Goal: Task Accomplishment & Management: Use online tool/utility

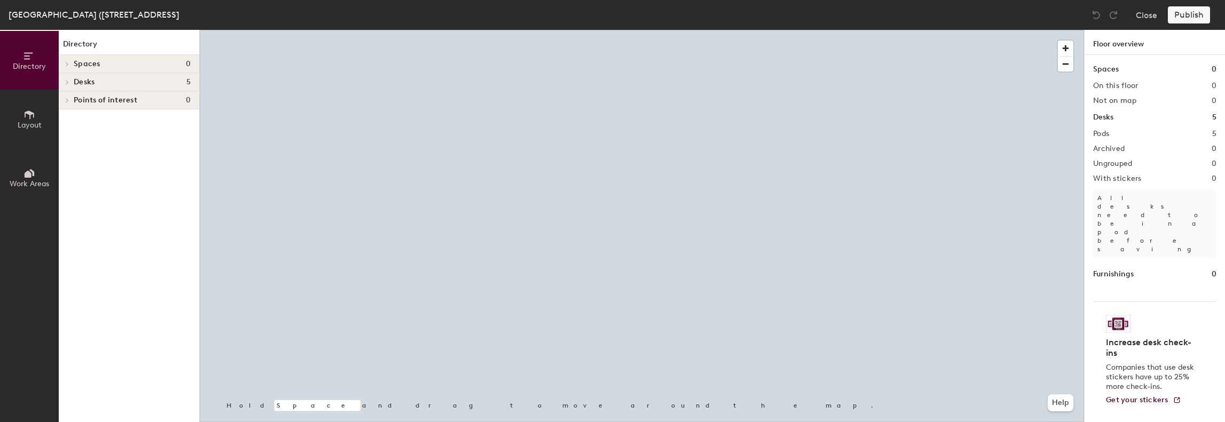
click at [69, 61] on icon at bounding box center [67, 63] width 4 height 5
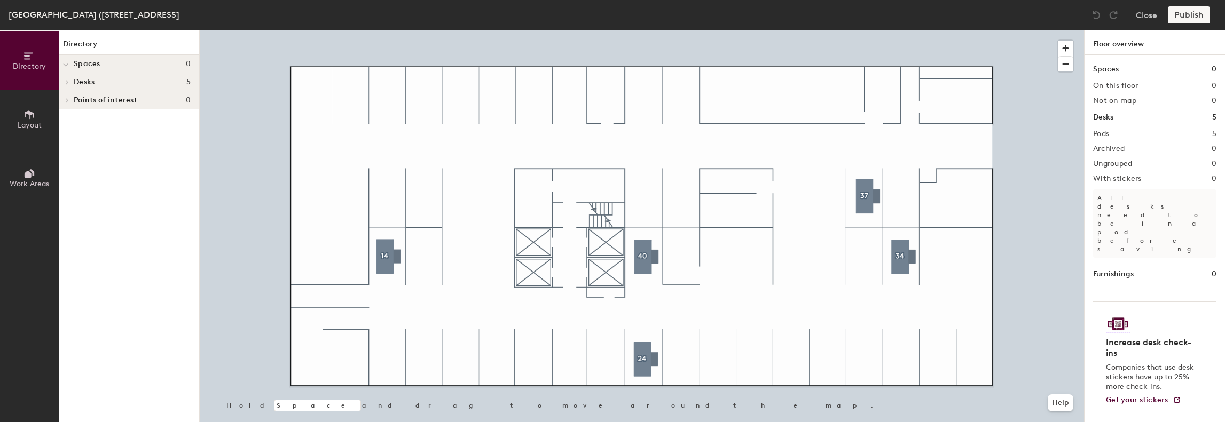
click at [65, 62] on span at bounding box center [65, 64] width 5 height 9
click at [65, 62] on span at bounding box center [66, 63] width 9 height 5
click at [28, 109] on icon at bounding box center [29, 115] width 12 height 12
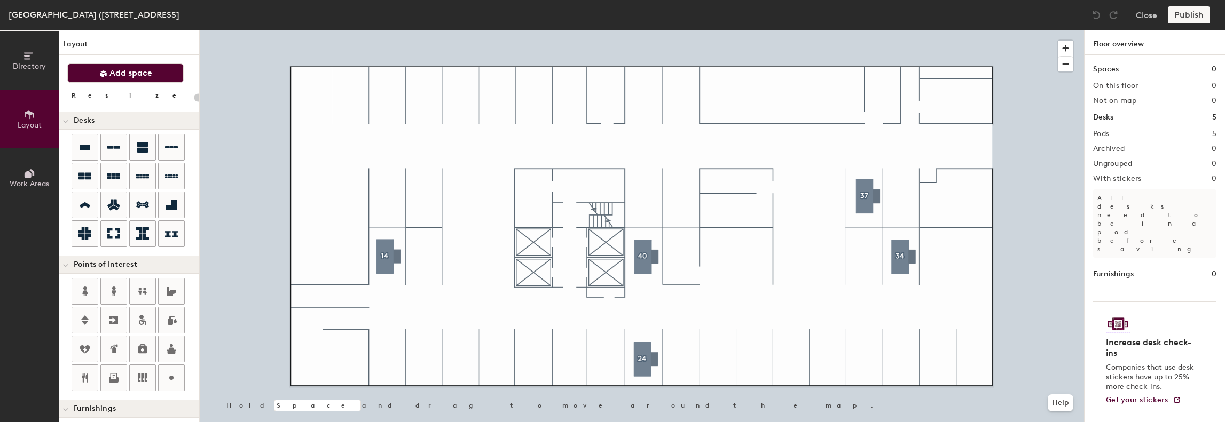
click at [112, 73] on span "Add space" at bounding box center [130, 73] width 43 height 11
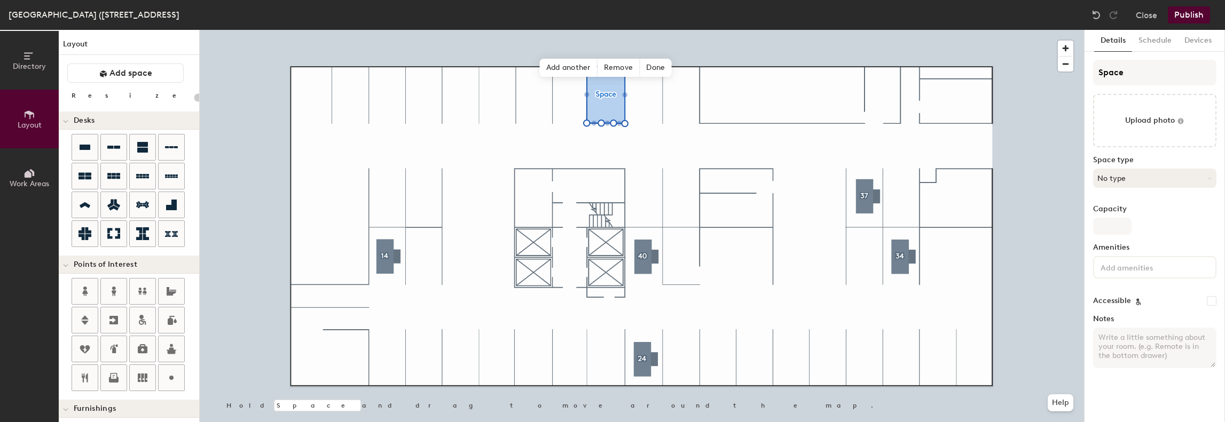
click at [1144, 185] on button "No type" at bounding box center [1154, 178] width 123 height 19
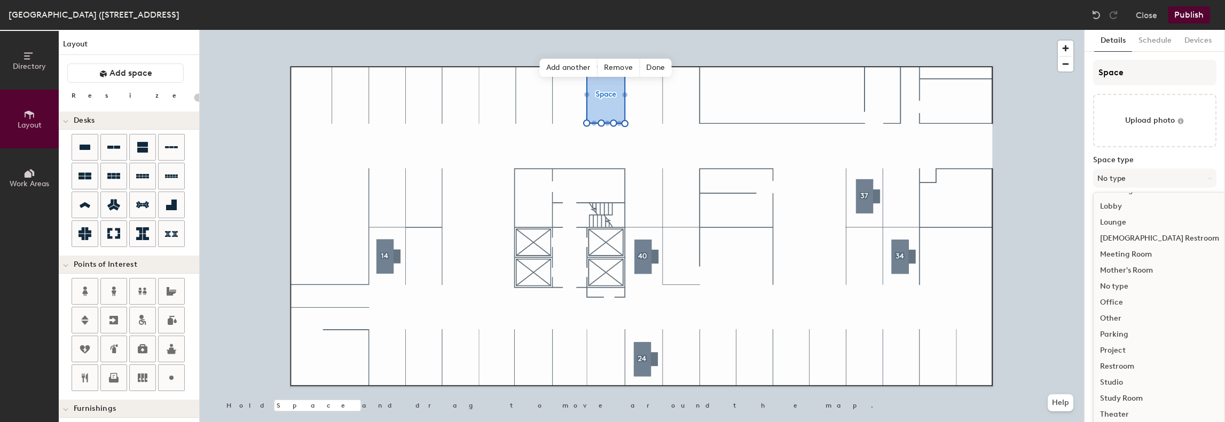
scroll to position [36, 0]
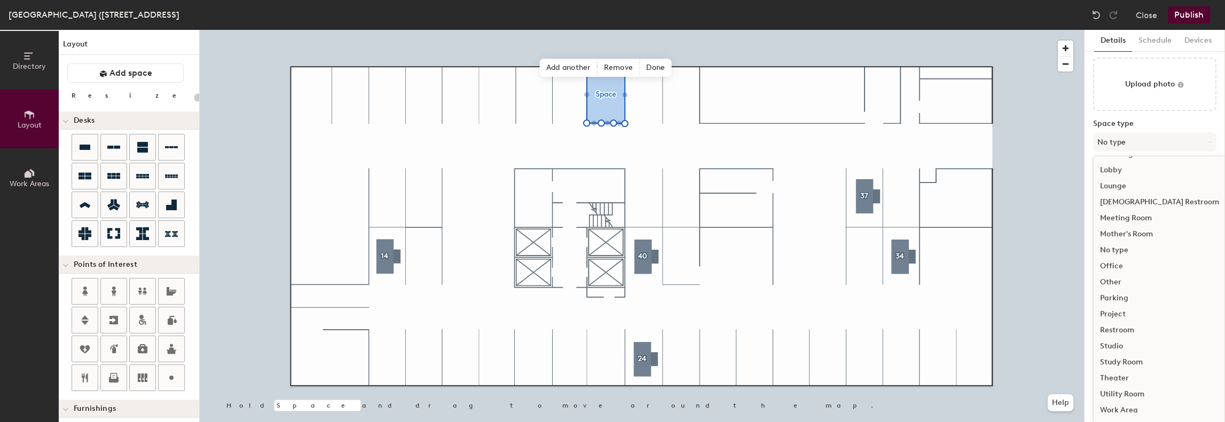
click at [1122, 297] on div "Parking" at bounding box center [1160, 299] width 132 height 16
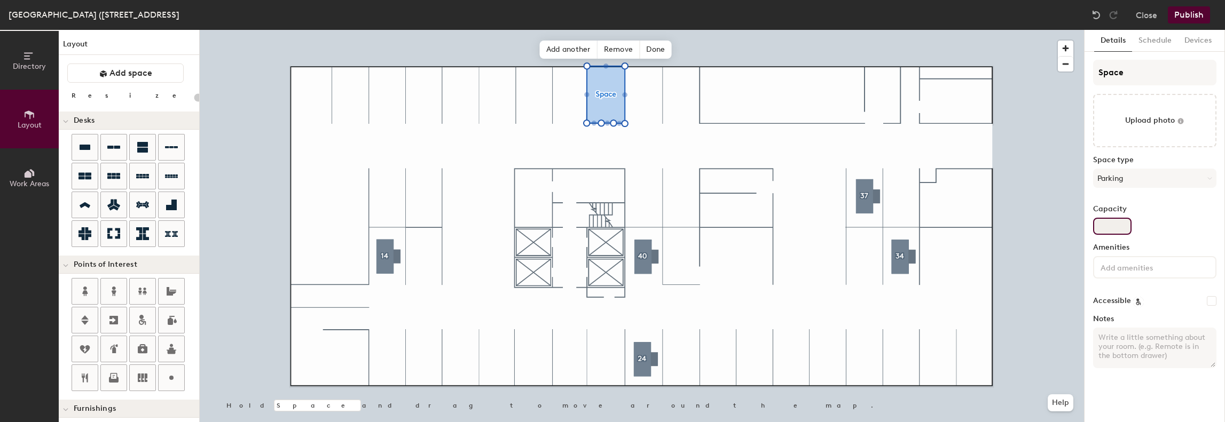
click at [1115, 227] on input "Capacity" at bounding box center [1112, 226] width 38 height 17
click at [1157, 38] on button "Schedule" at bounding box center [1155, 41] width 46 height 22
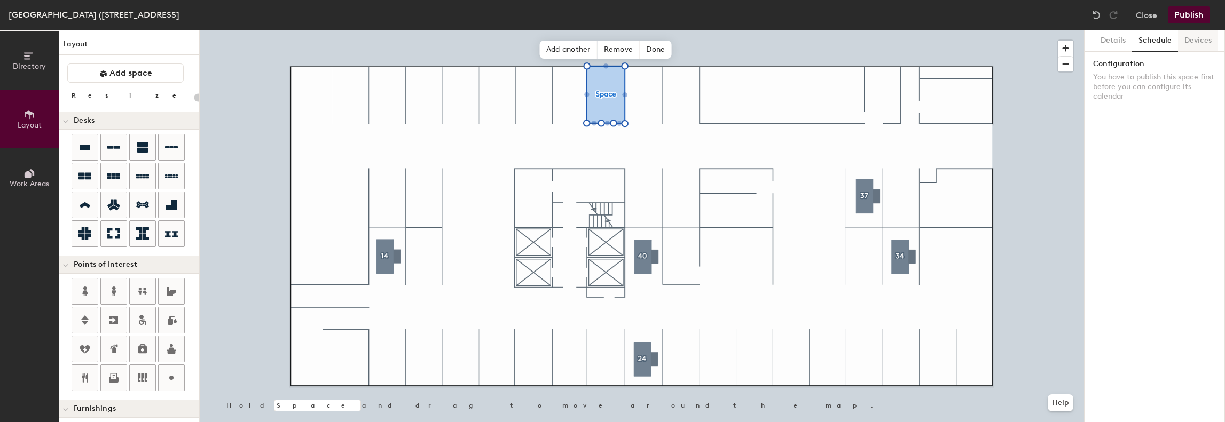
click at [1194, 43] on button "Devices" at bounding box center [1198, 41] width 40 height 22
click at [1102, 43] on button "Details" at bounding box center [1113, 41] width 38 height 22
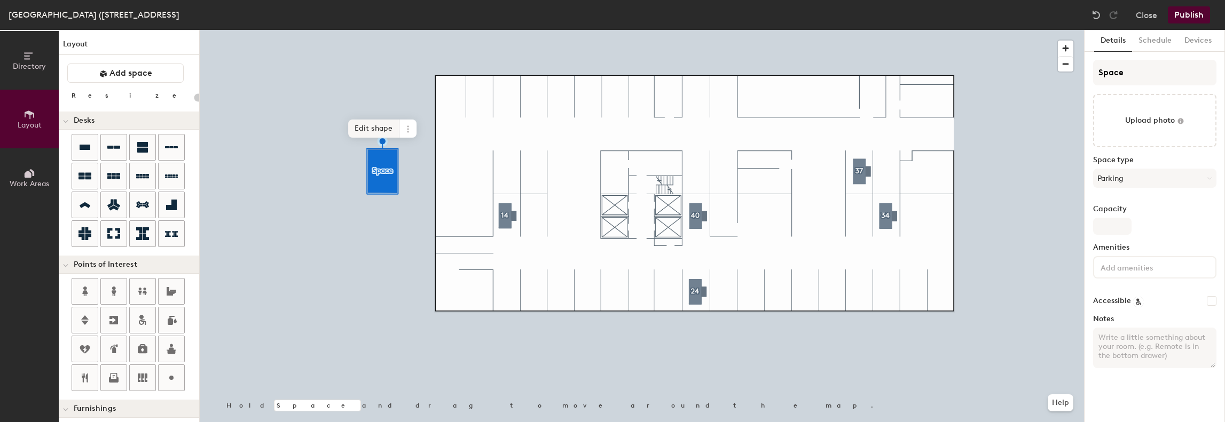
click at [396, 129] on span "Edit shape" at bounding box center [373, 129] width 51 height 18
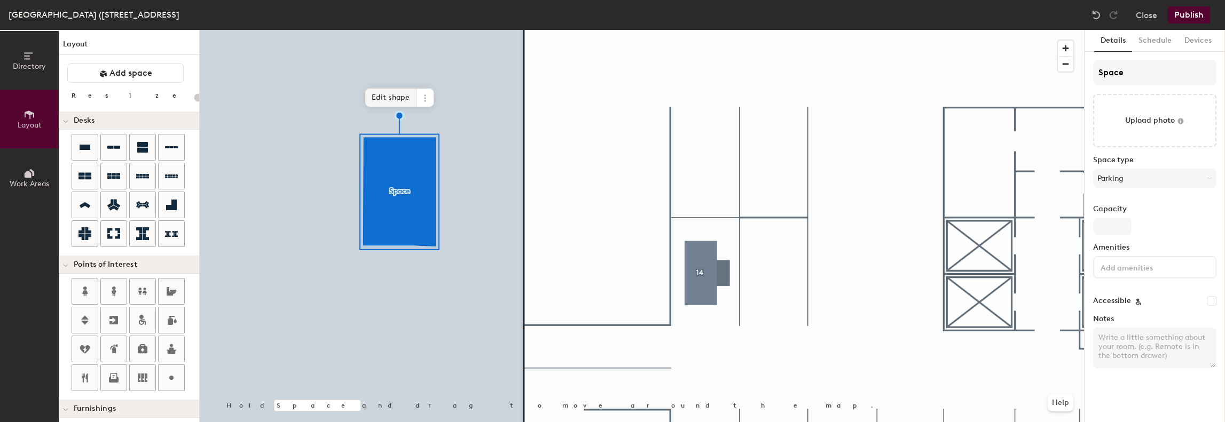
click at [388, 101] on span "Edit shape" at bounding box center [390, 98] width 51 height 18
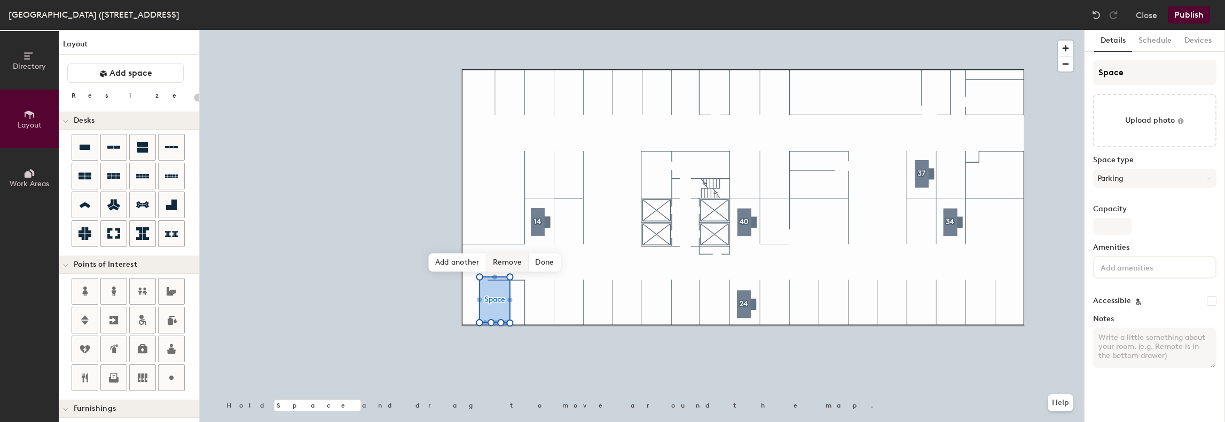
click at [512, 264] on span "Remove" at bounding box center [508, 263] width 43 height 18
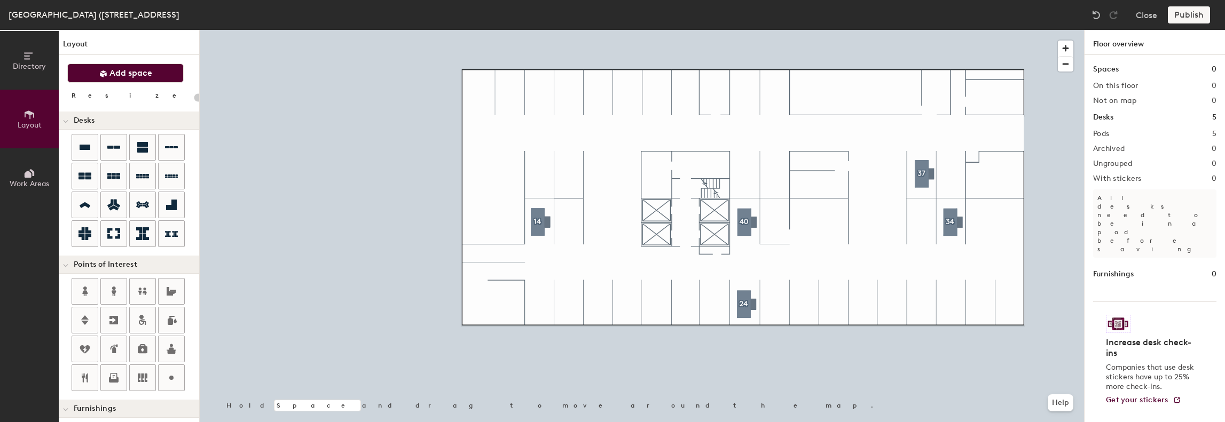
click at [148, 75] on span "Add space" at bounding box center [130, 73] width 43 height 11
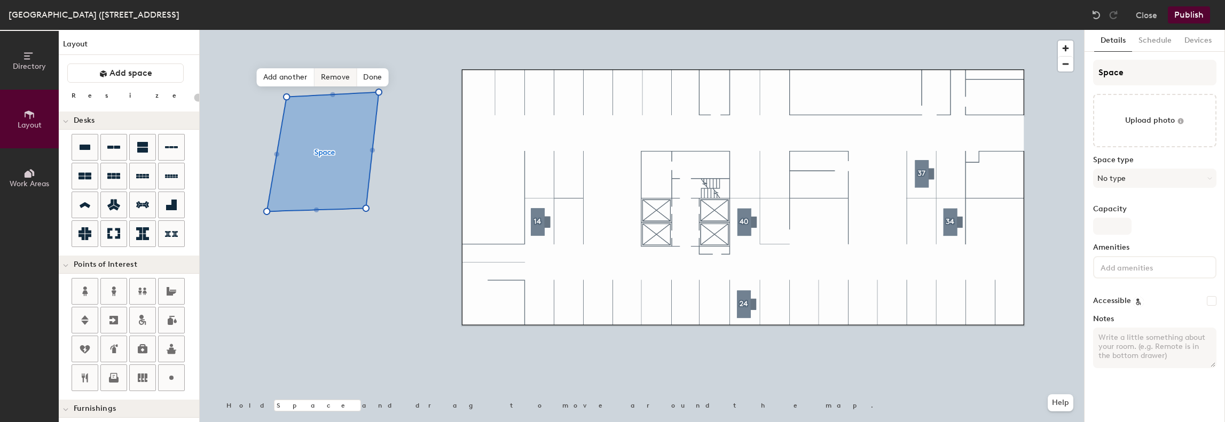
click at [345, 80] on span "Remove" at bounding box center [336, 77] width 43 height 18
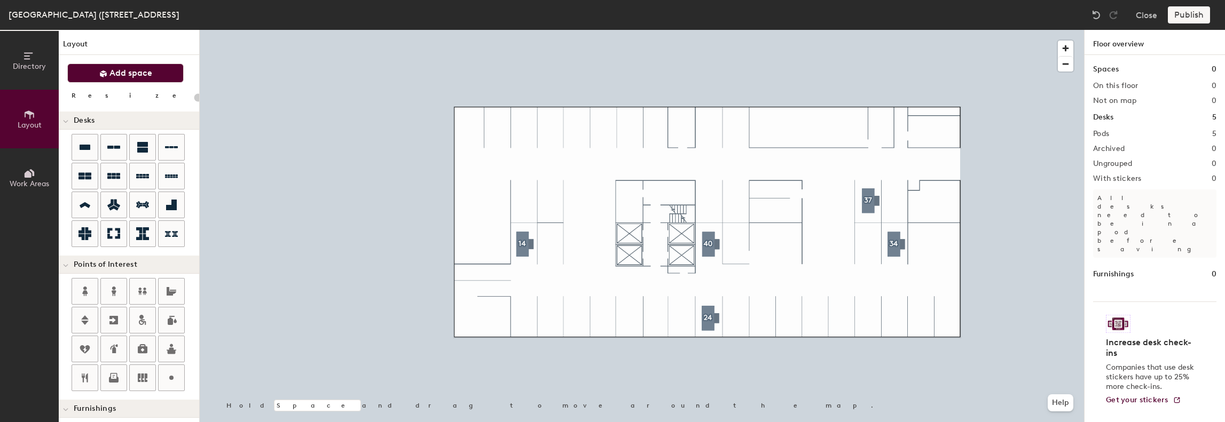
click at [136, 72] on span "Add space" at bounding box center [130, 73] width 43 height 11
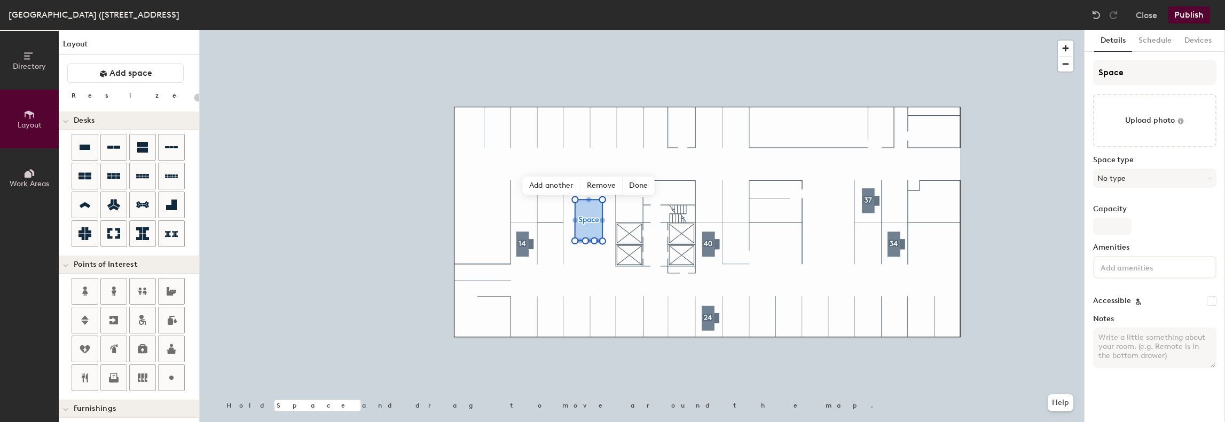
type input "20"
click at [1109, 231] on input "Capacity" at bounding box center [1112, 226] width 38 height 17
type input "2"
type input "20"
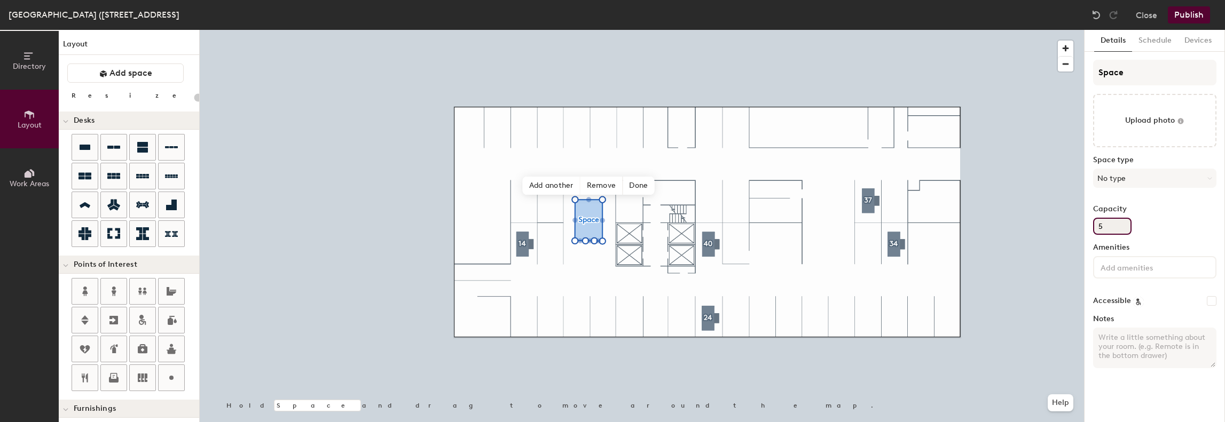
type input "50"
type input "20"
type input "50"
click at [1112, 65] on input "Space" at bounding box center [1154, 73] width 123 height 26
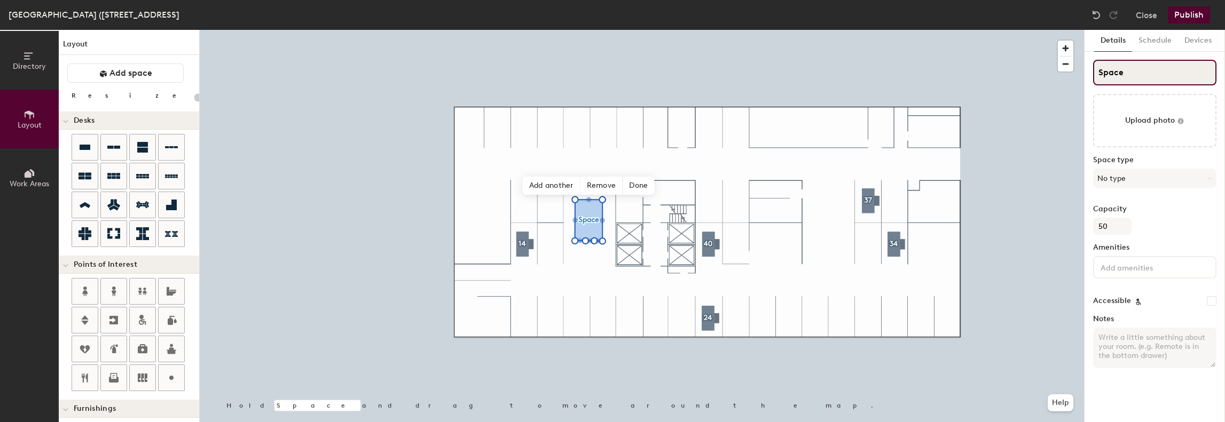
type input "M"
type input "20"
type input "Mot"
type input "20"
type input "Motor"
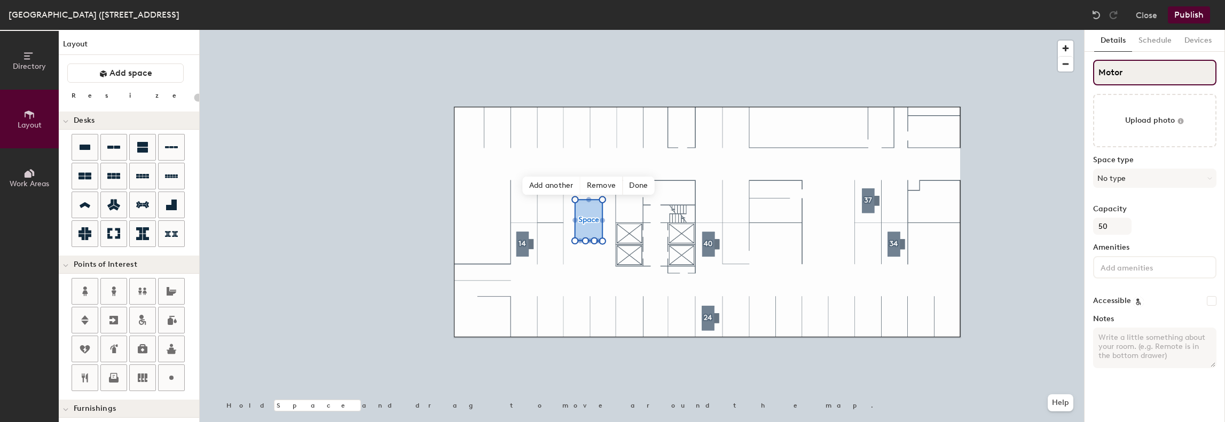
type input "20"
type input "Motor"
click at [607, 182] on span "Remove" at bounding box center [602, 186] width 43 height 18
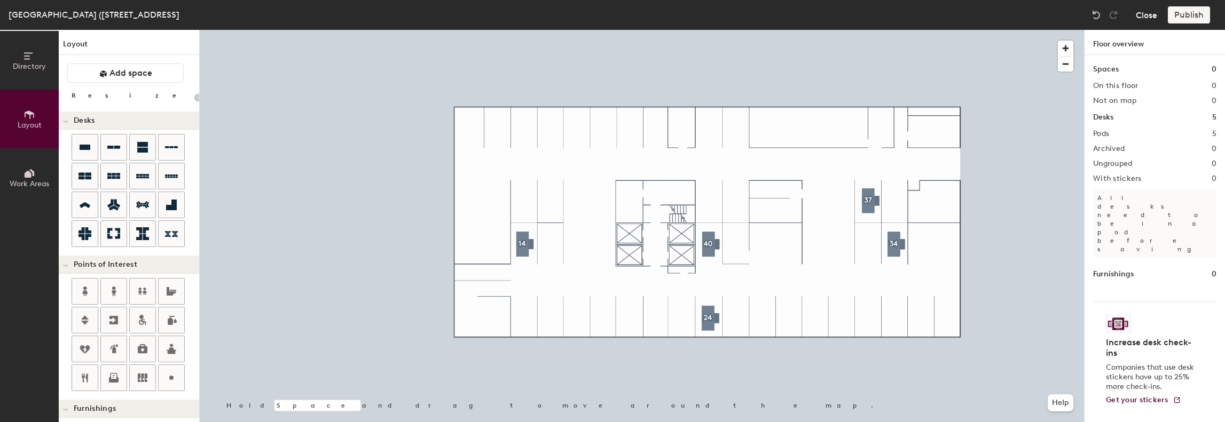
click at [1151, 17] on button "Close" at bounding box center [1146, 14] width 21 height 17
type input "20"
